Goal: Check status: Check status

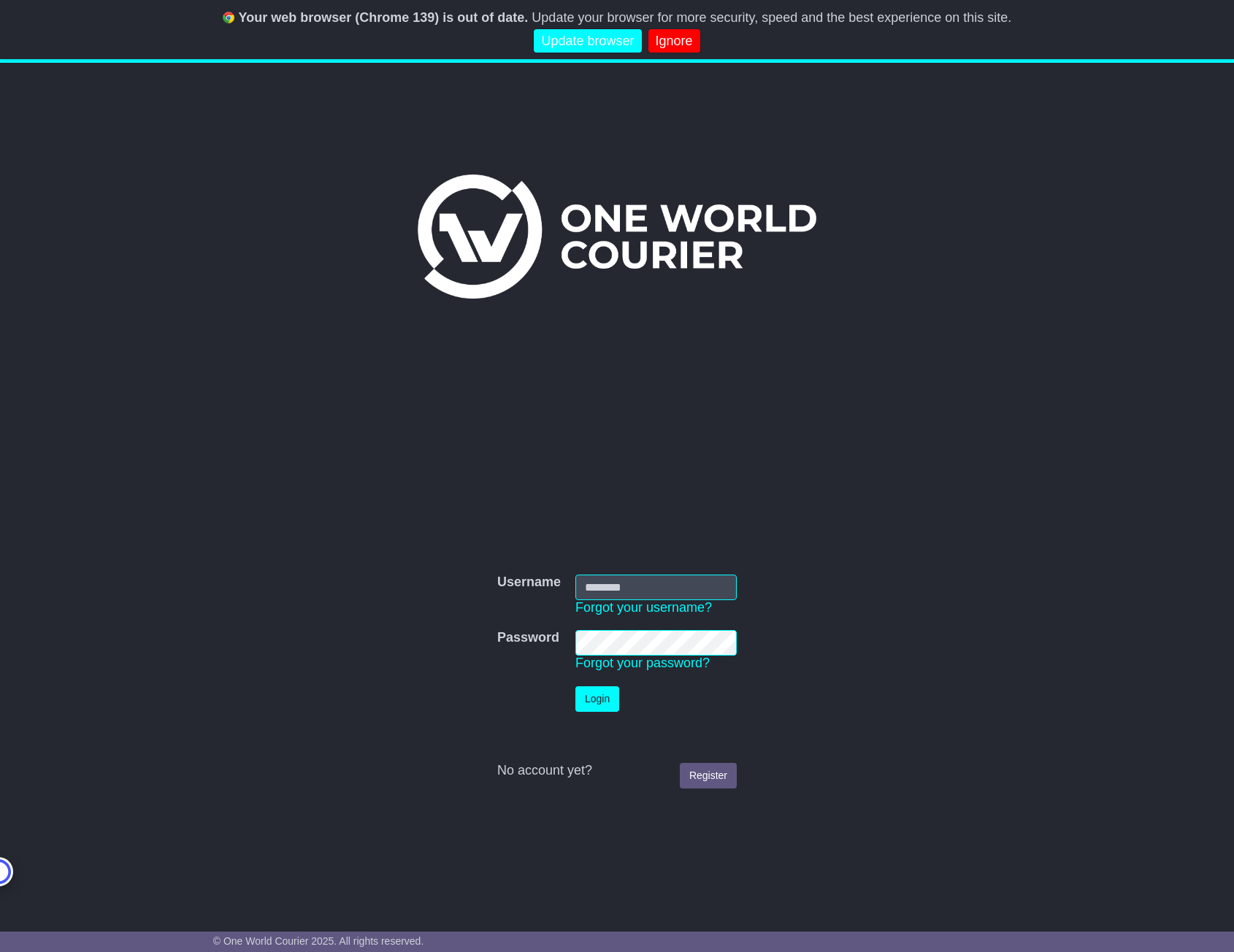
type input "**********"
click at [666, 46] on link "Ignore" at bounding box center [674, 41] width 52 height 24
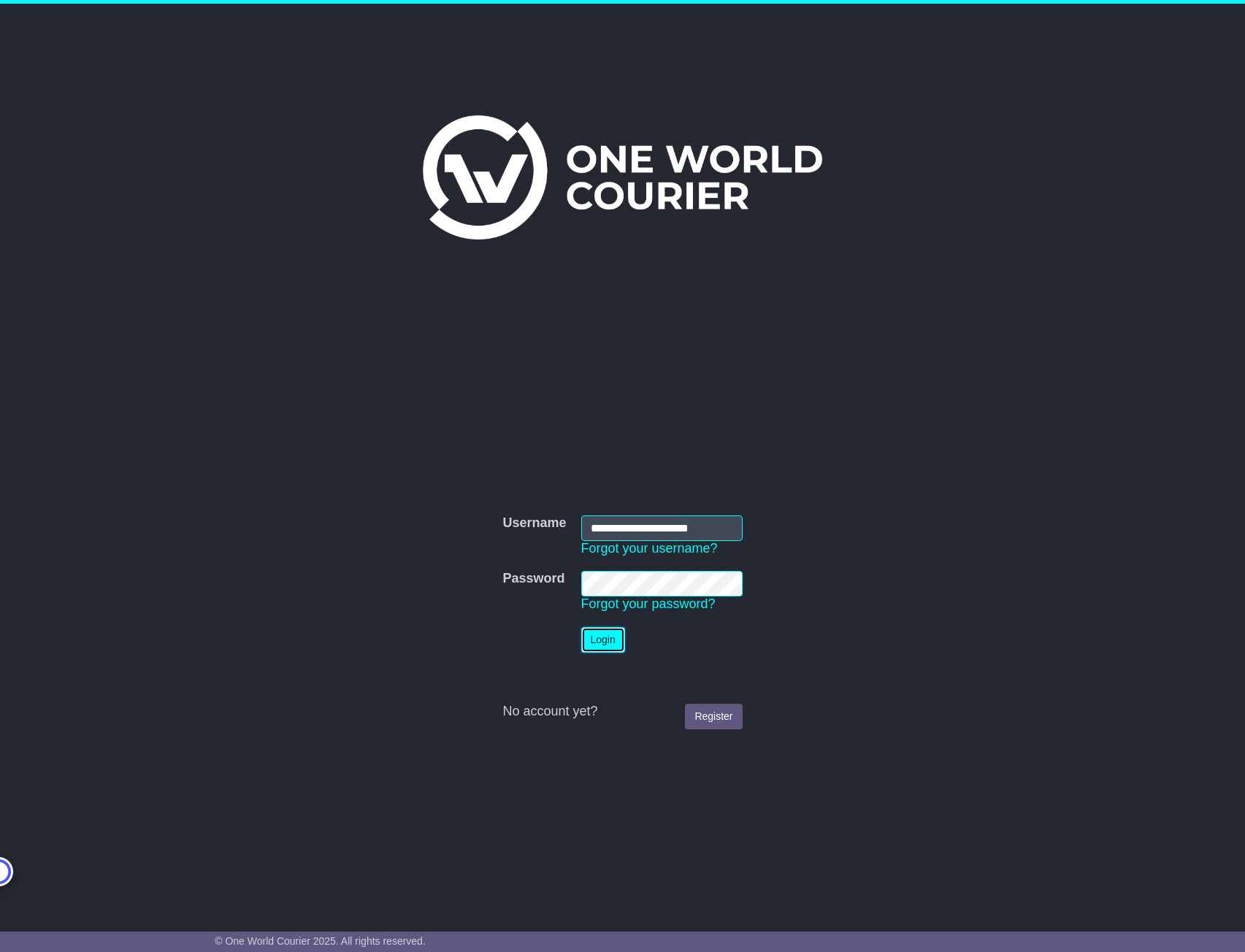
click at [606, 645] on button "Login" at bounding box center [603, 640] width 44 height 26
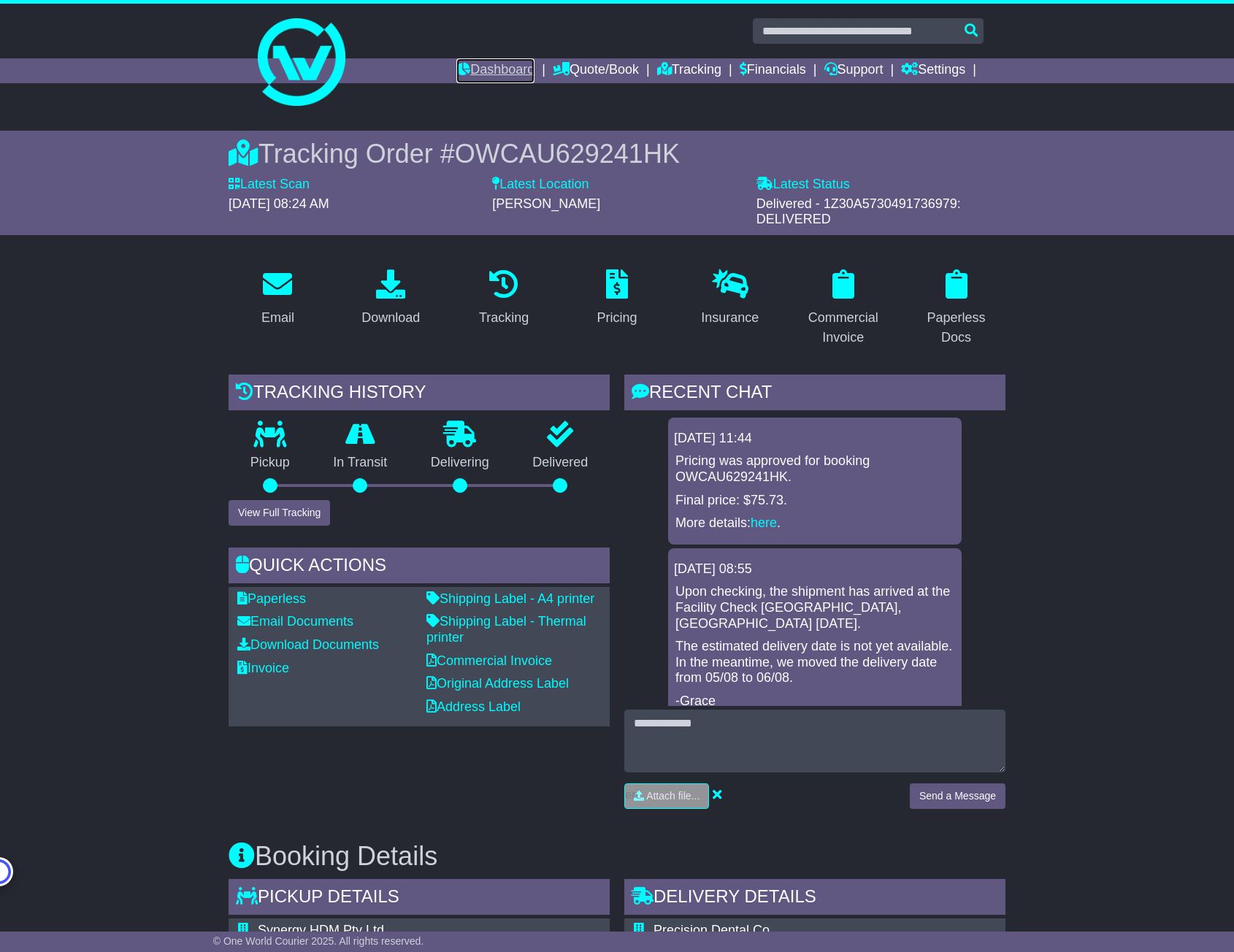
click at [488, 70] on link "Dashboard" at bounding box center [495, 71] width 78 height 25
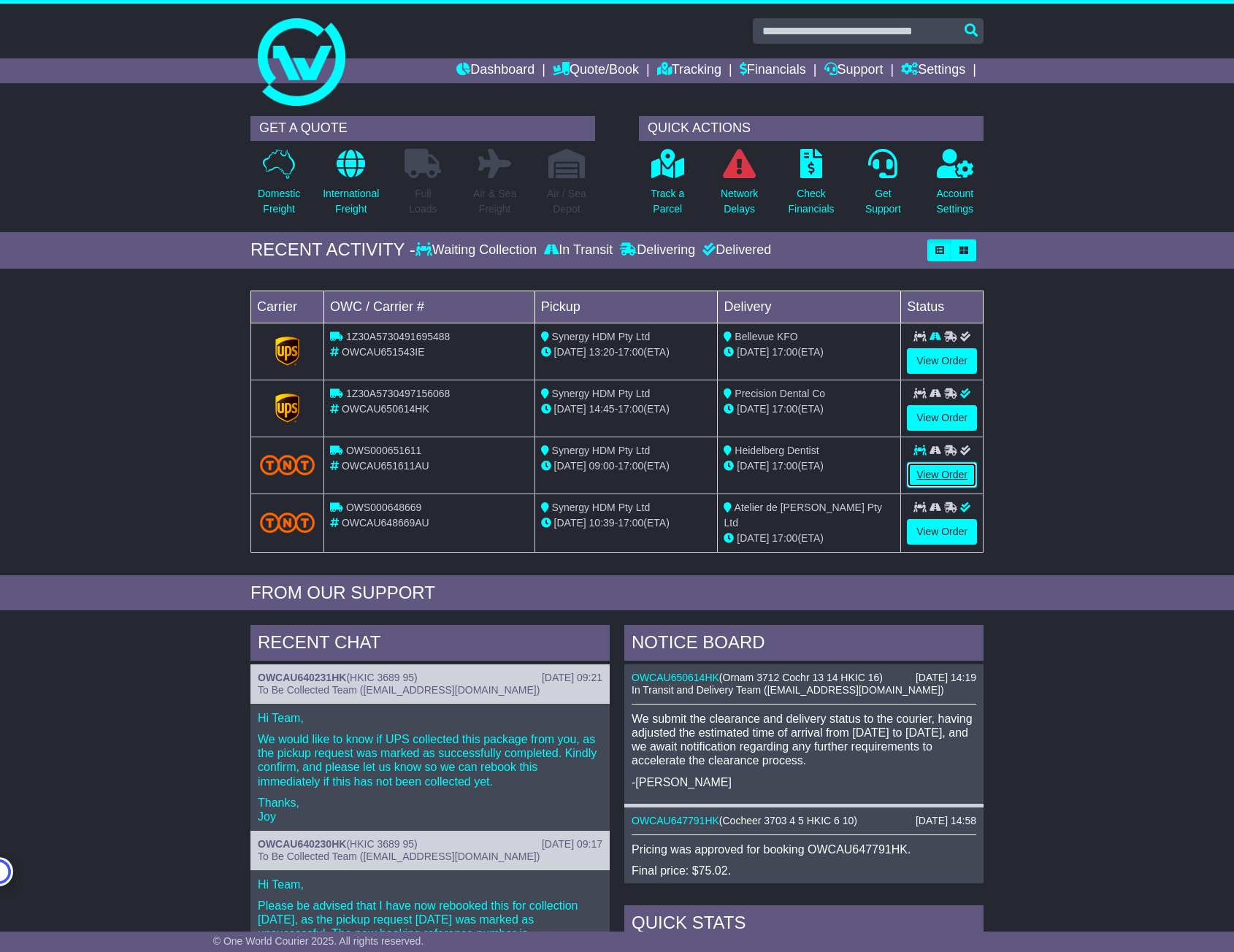
click at [939, 470] on link "View Order" at bounding box center [942, 475] width 71 height 26
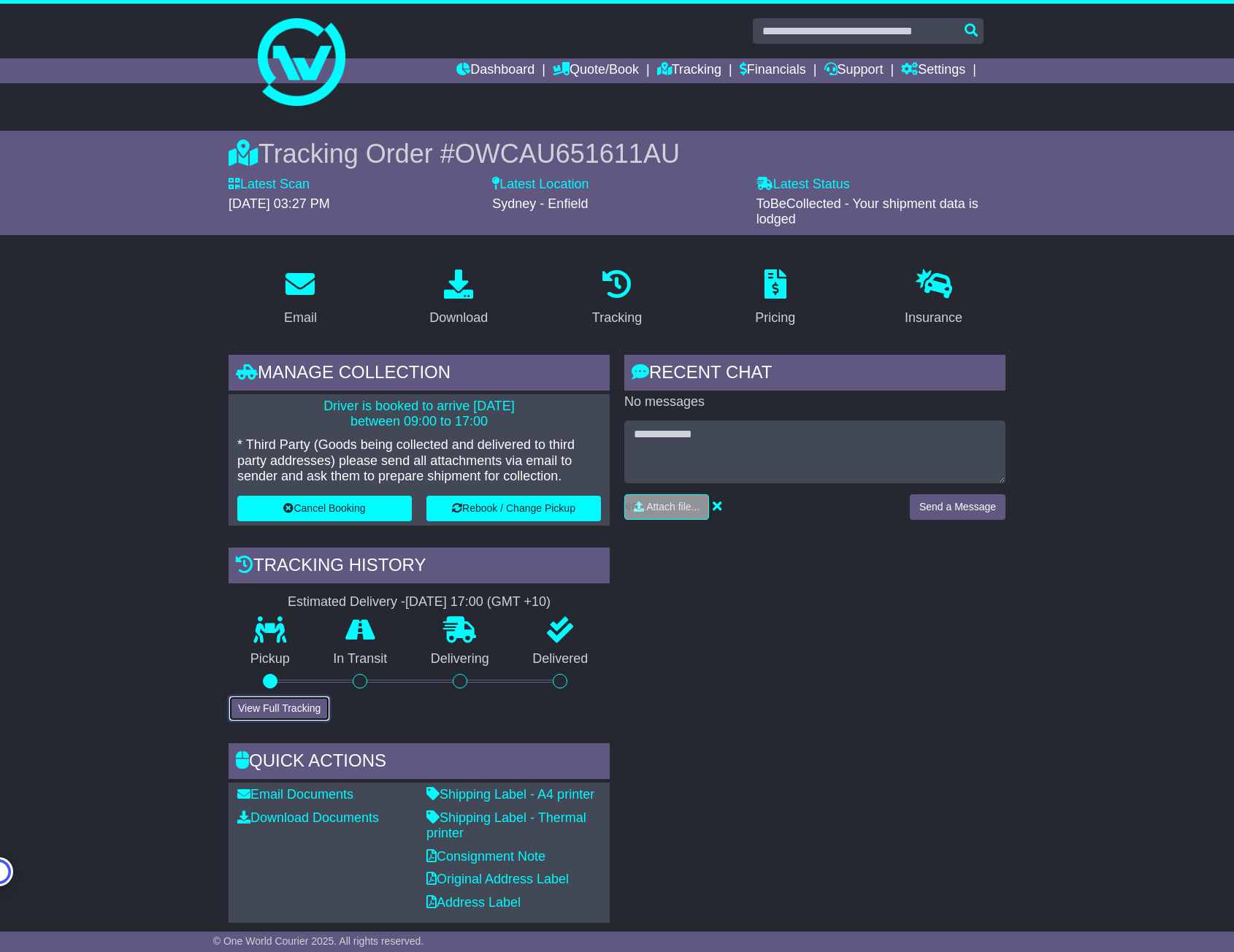
click at [275, 713] on button "View Full Tracking" at bounding box center [279, 709] width 101 height 26
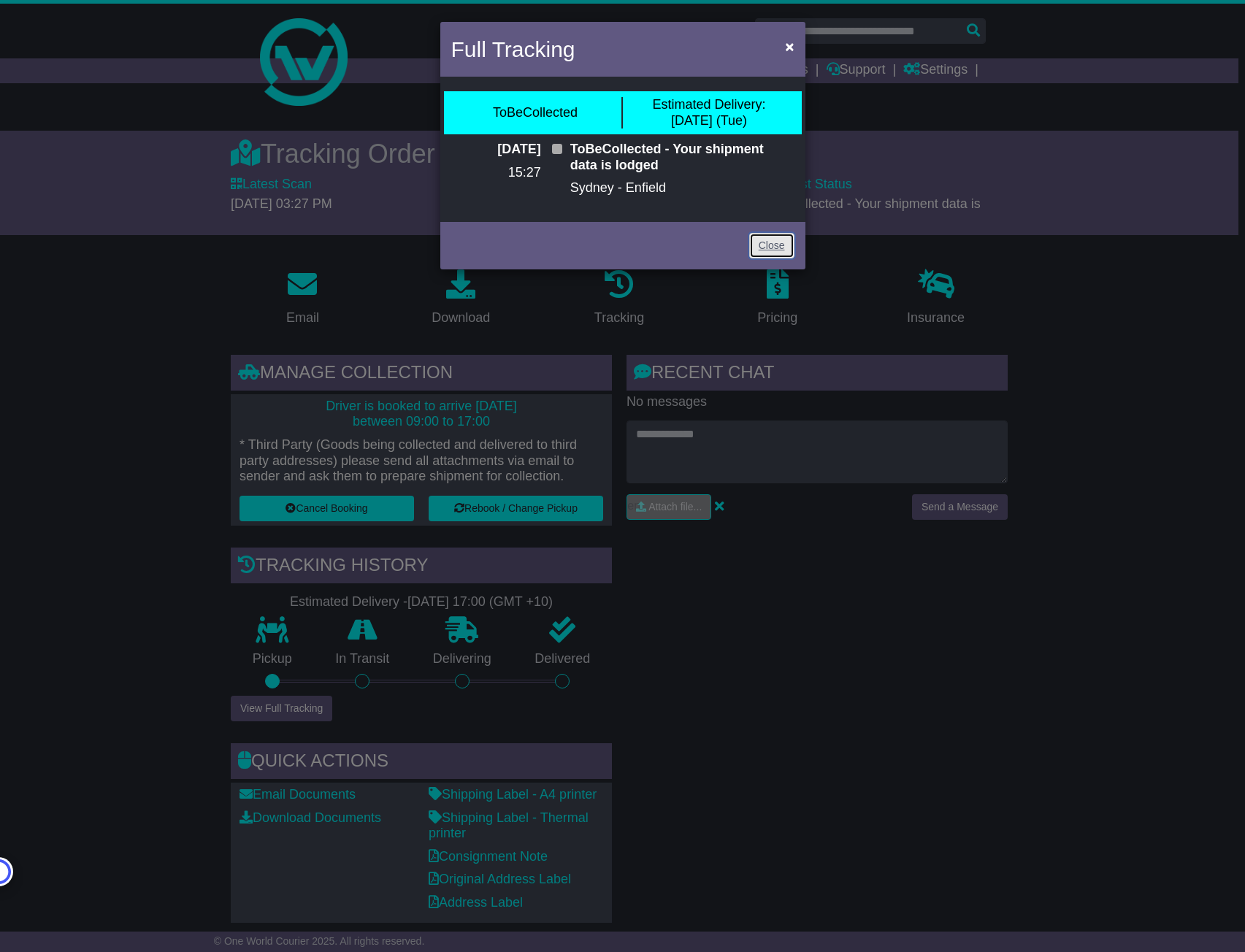
click at [778, 248] on link "Close" at bounding box center [771, 246] width 46 height 26
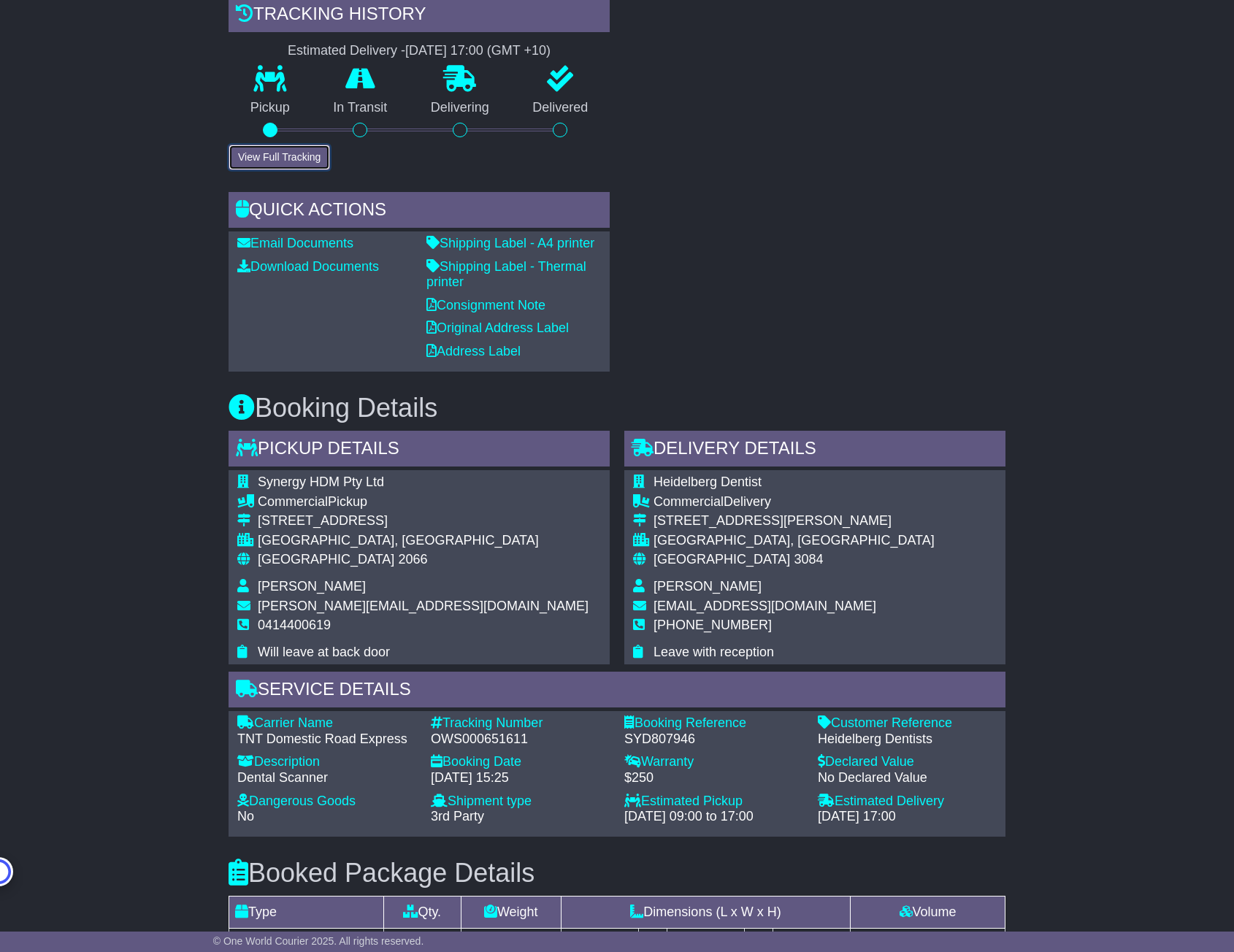
scroll to position [584, 0]
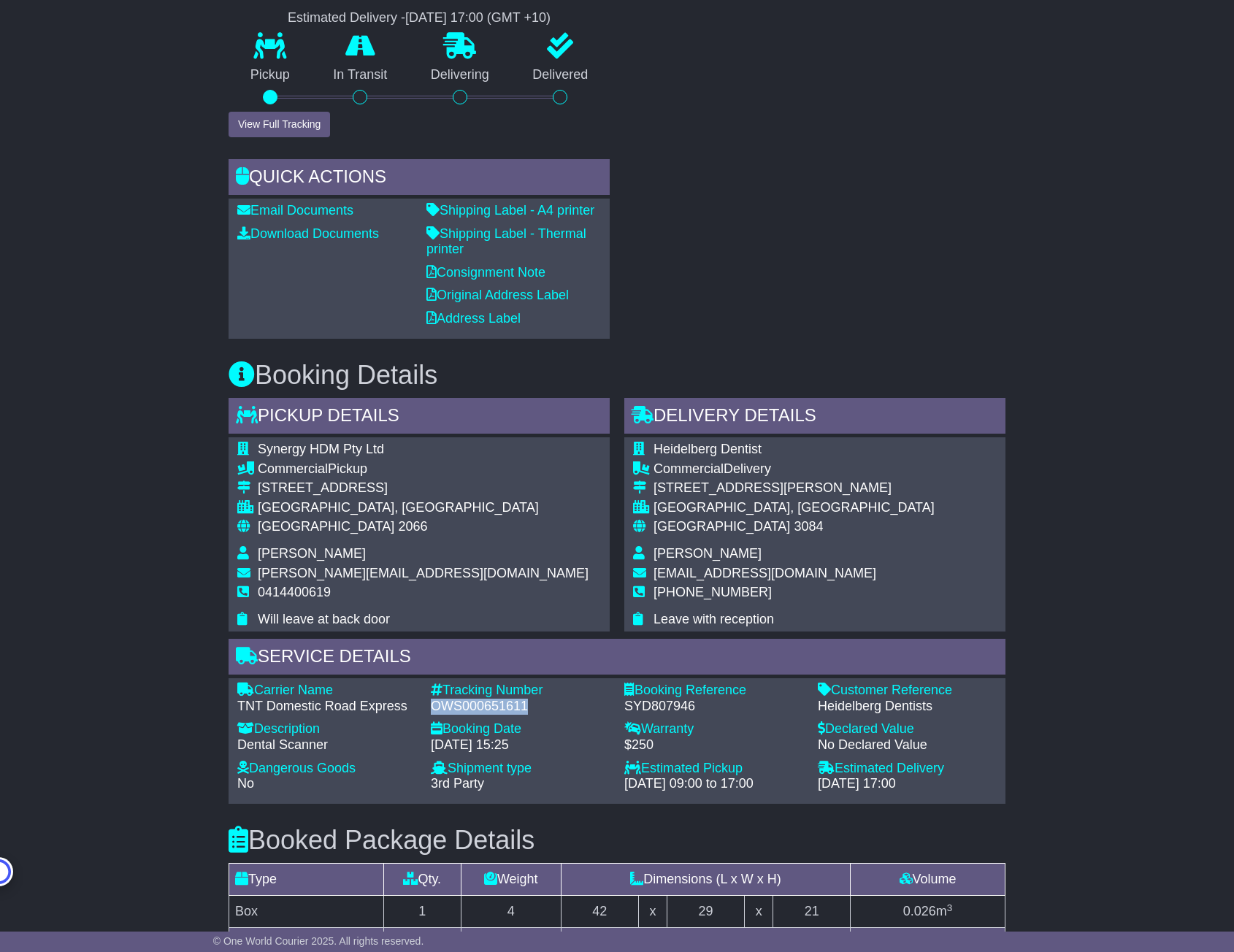
drag, startPoint x: 433, startPoint y: 709, endPoint x: 526, endPoint y: 712, distance: 93.0
click at [526, 712] on div "OWS000651611" at bounding box center [520, 706] width 179 height 16
copy div "OWS000651611"
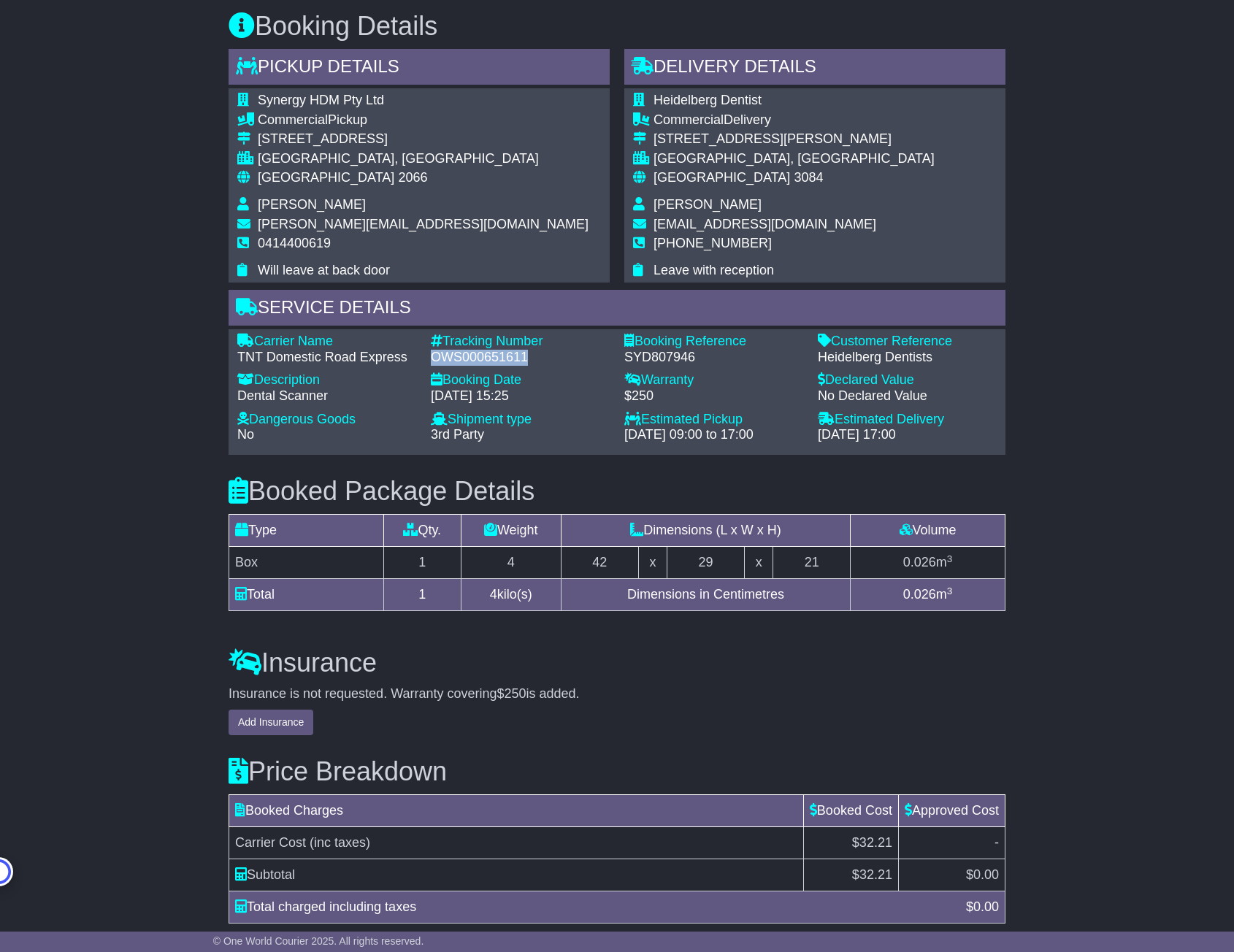
scroll to position [989, 0]
